Goal: Check status: Check status

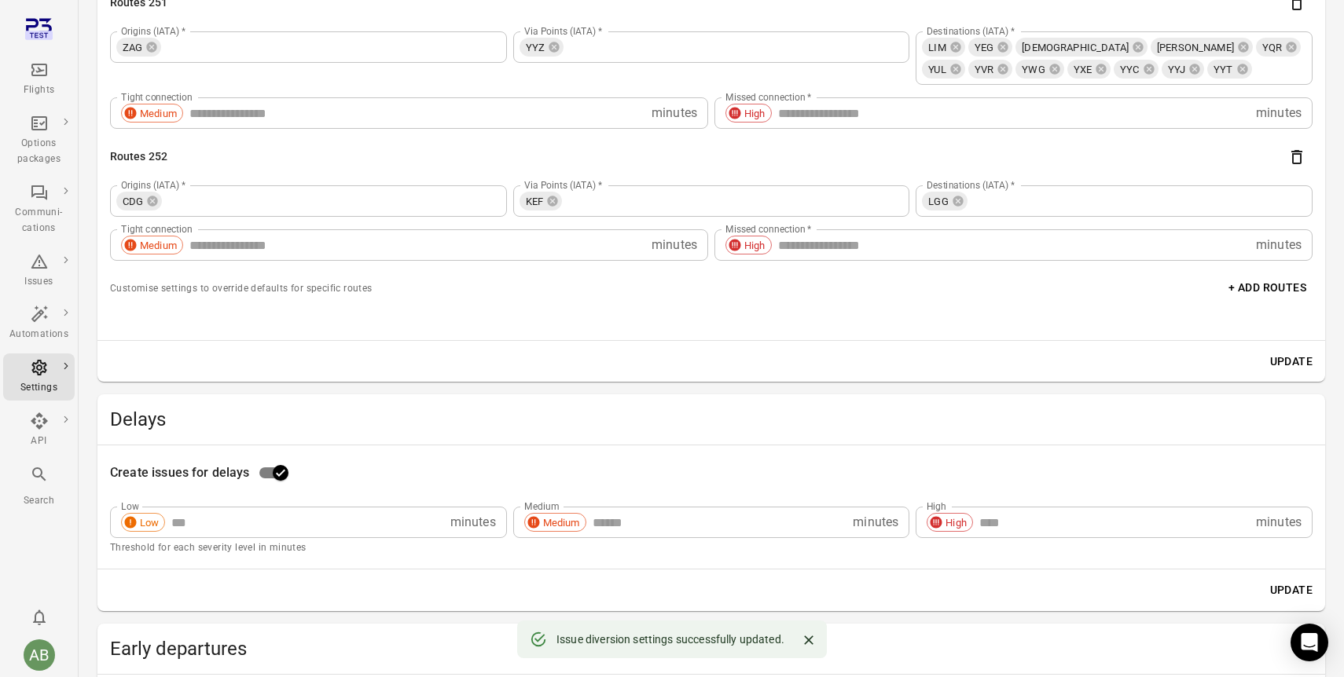
scroll to position [40829, 0]
click at [40, 71] on icon "Main navigation" at bounding box center [39, 70] width 16 height 13
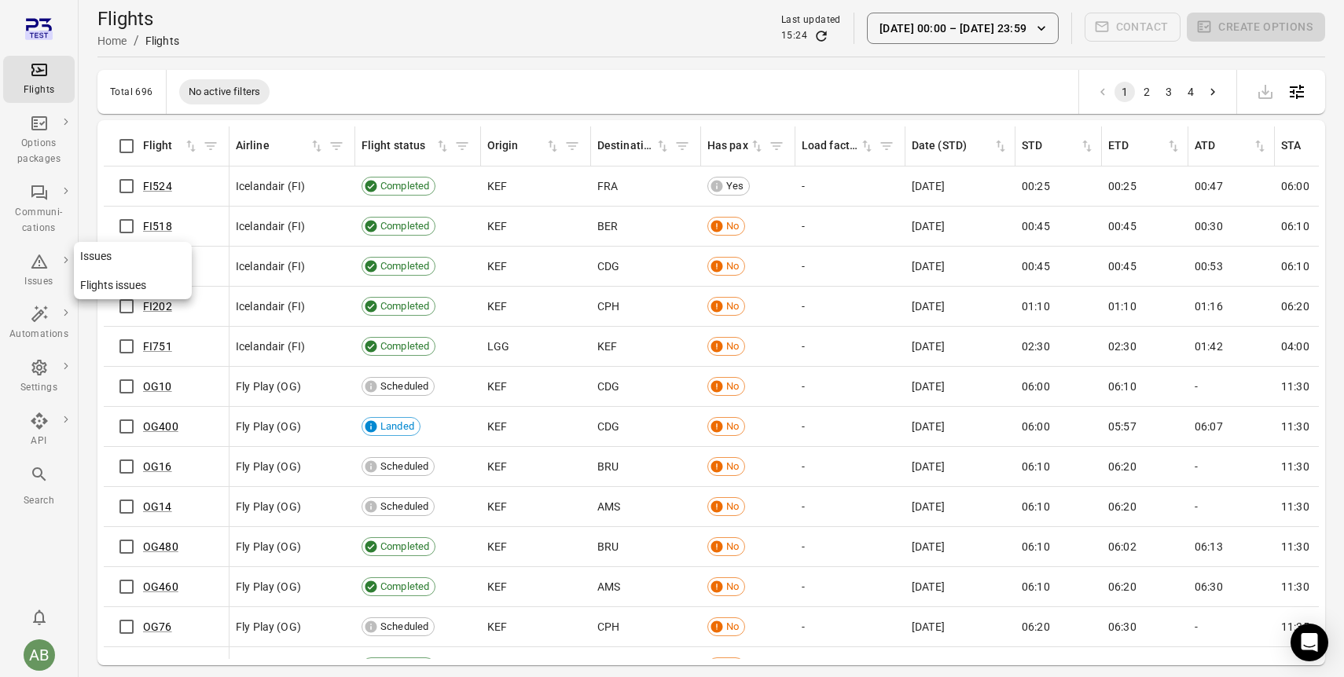
click at [31, 270] on div "Issues" at bounding box center [38, 271] width 59 height 38
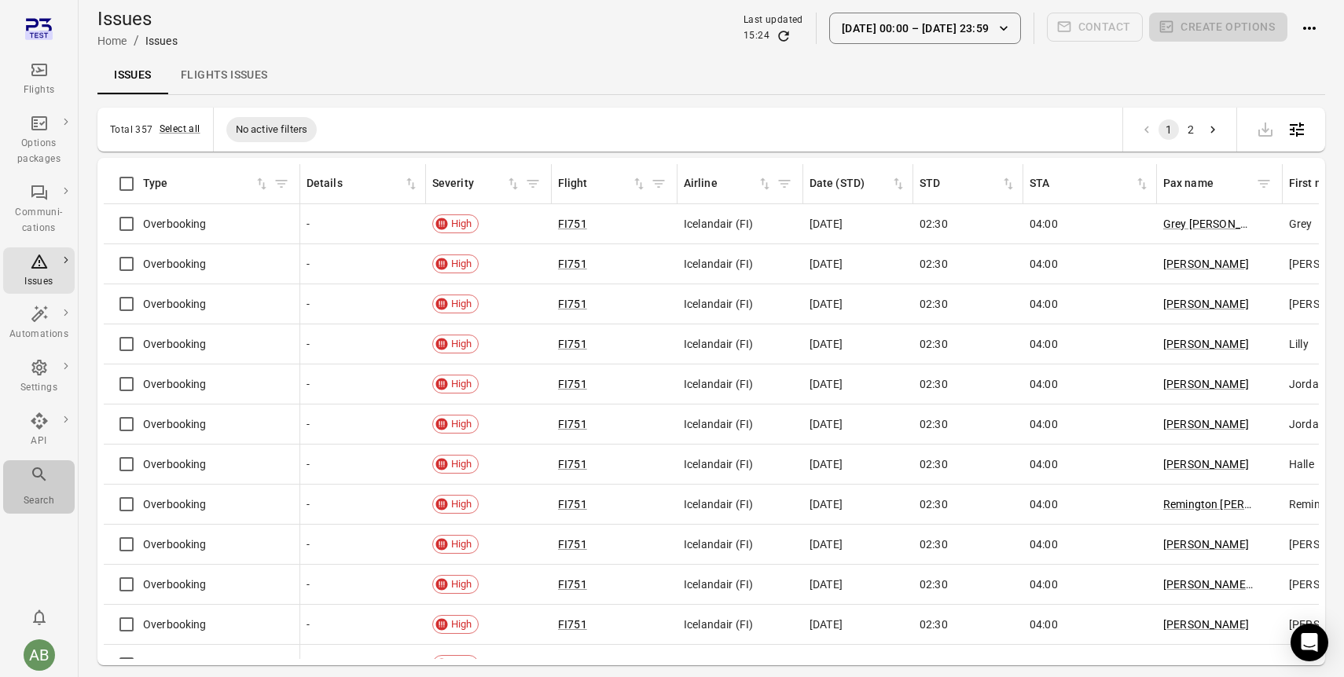
click at [35, 471] on icon "Main navigation" at bounding box center [39, 474] width 19 height 19
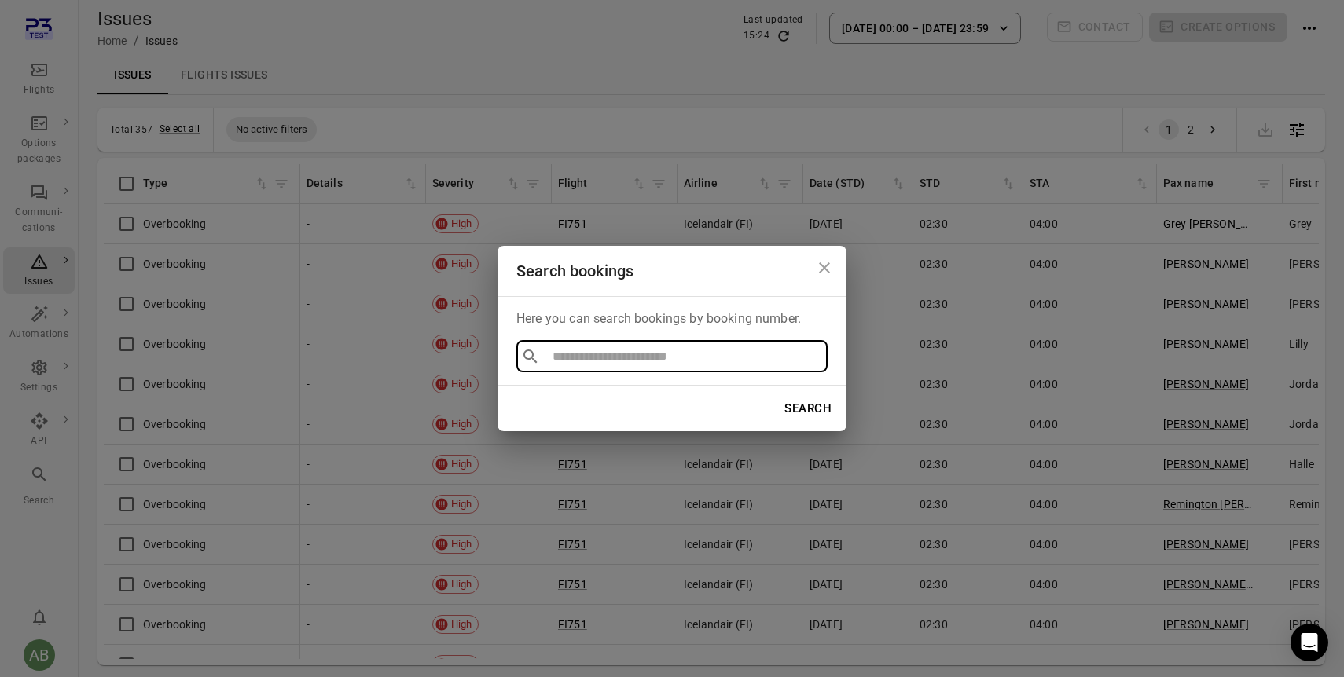
click at [823, 270] on icon "Close dialog" at bounding box center [824, 268] width 19 height 19
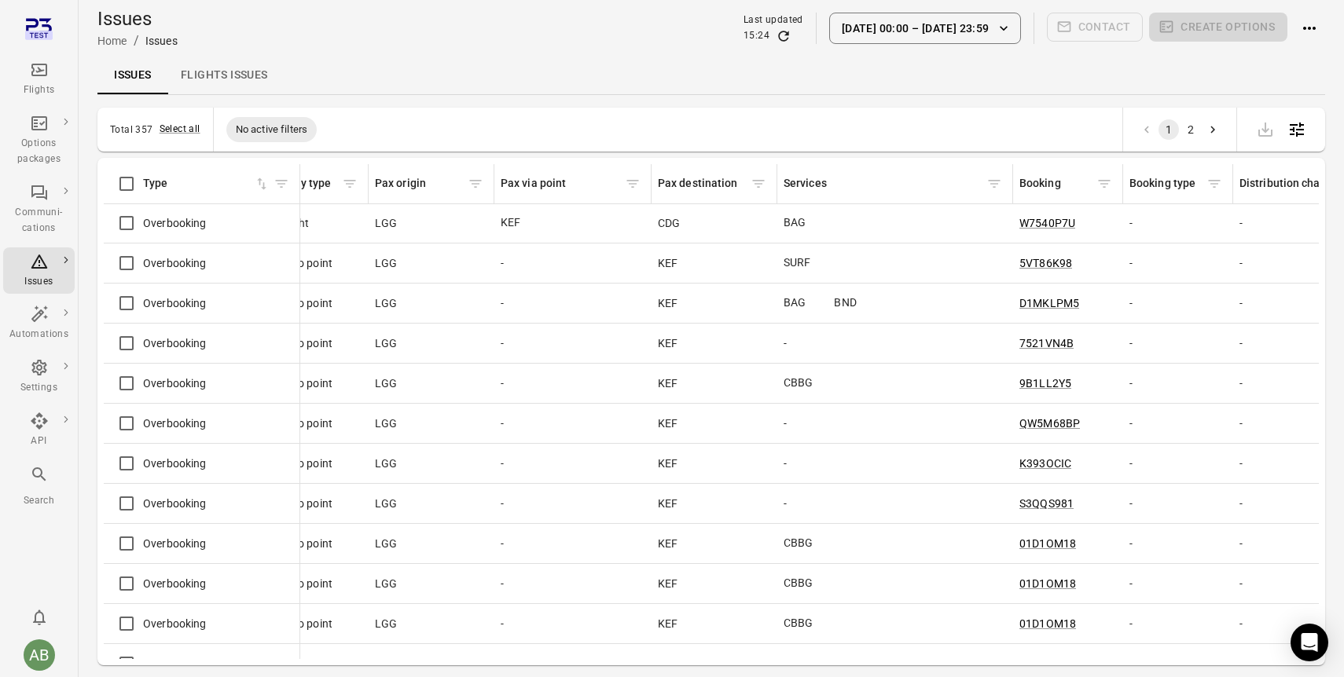
scroll to position [1, 1756]
drag, startPoint x: 1069, startPoint y: 383, endPoint x: 1011, endPoint y: 383, distance: 57.4
click at [1011, 383] on td "9B1LL2Y5" at bounding box center [1066, 384] width 110 height 40
copy link "9B1LL2Y5"
click at [41, 475] on icon "Main navigation" at bounding box center [39, 474] width 19 height 19
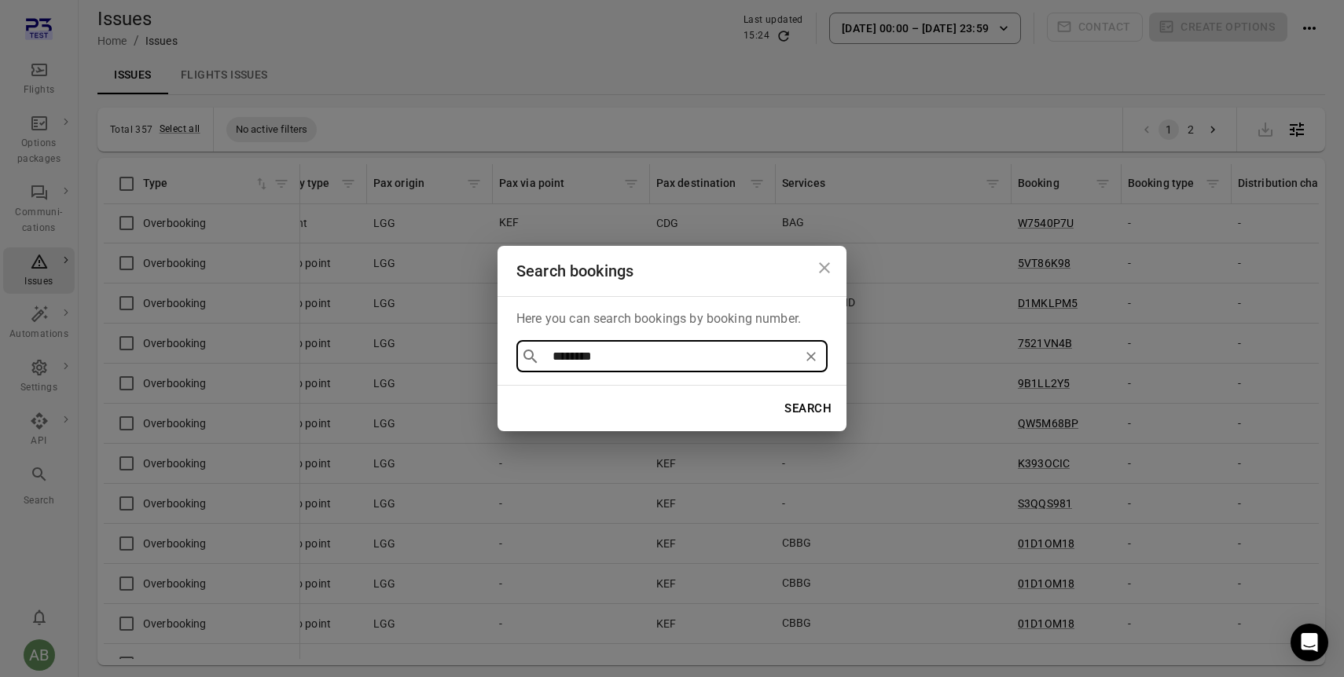
type input "********"
click at [776, 392] on button "Search" at bounding box center [808, 408] width 64 height 33
